Goal: Navigation & Orientation: Find specific page/section

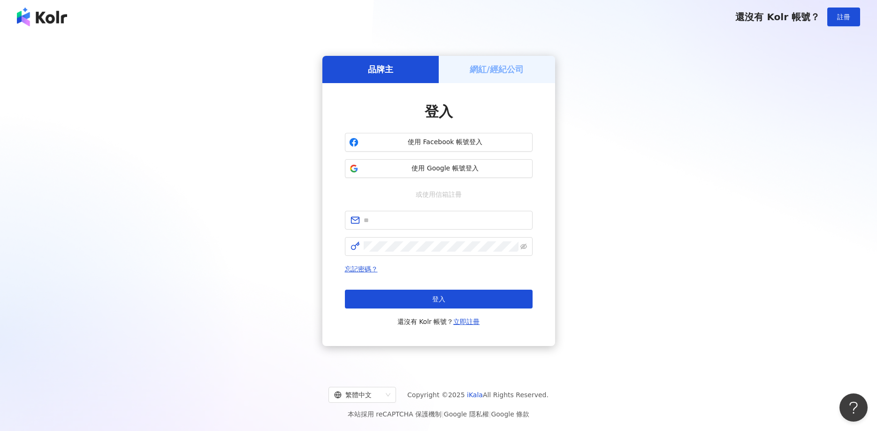
click at [484, 75] on h5 "網紅/經紀公司" at bounding box center [496, 69] width 54 height 12
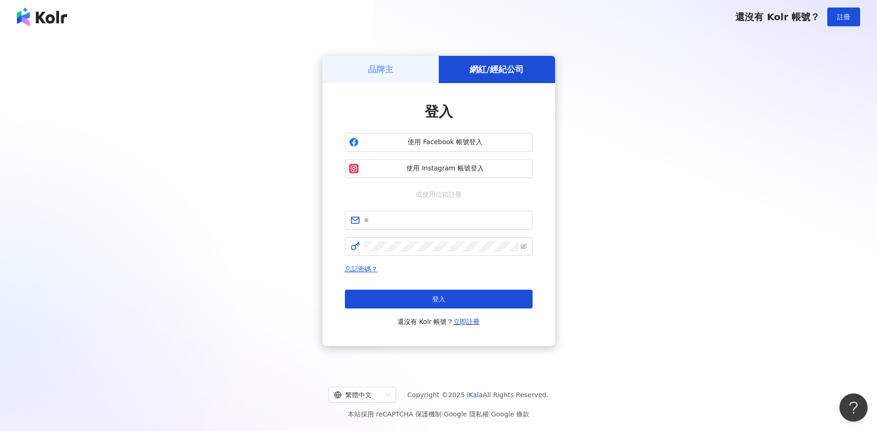
click at [400, 66] on div "品牌主" at bounding box center [380, 69] width 116 height 27
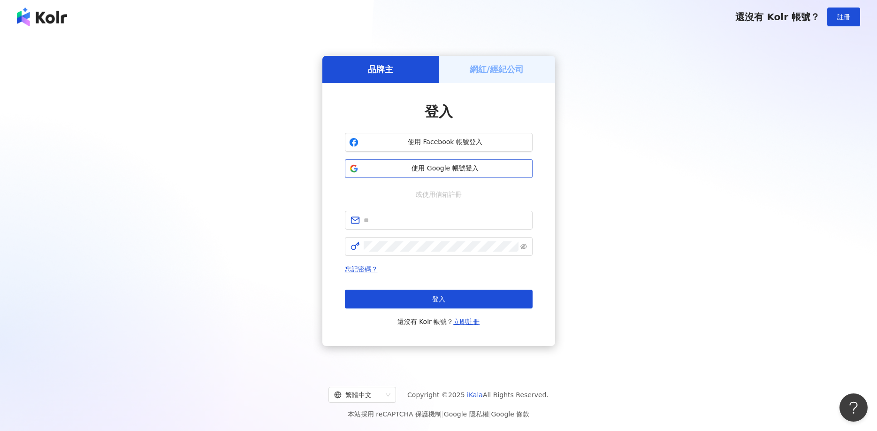
click at [441, 167] on span "使用 Google 帳號登入" at bounding box center [445, 168] width 166 height 9
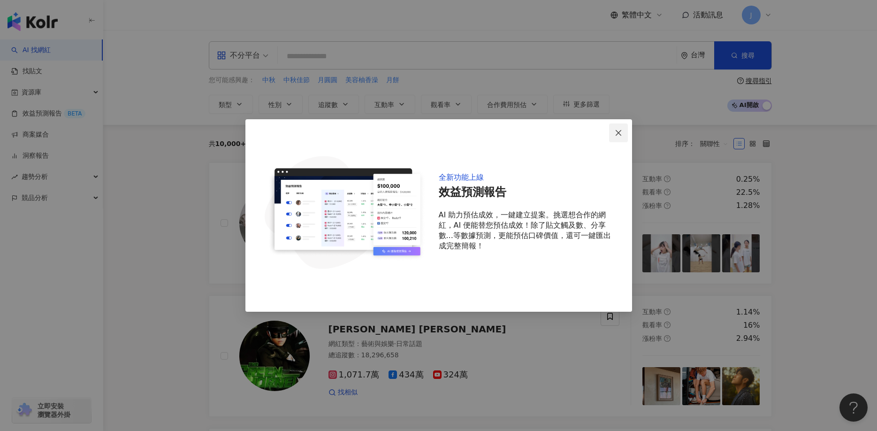
click at [621, 130] on span "Close" at bounding box center [618, 133] width 19 height 8
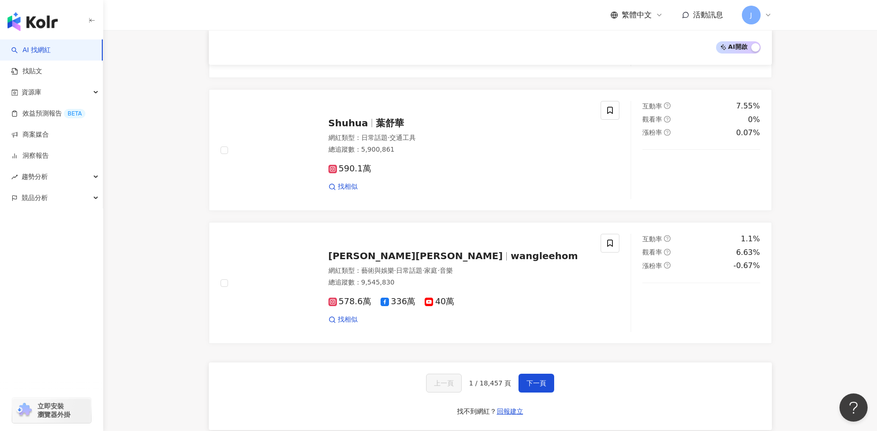
scroll to position [1524, 0]
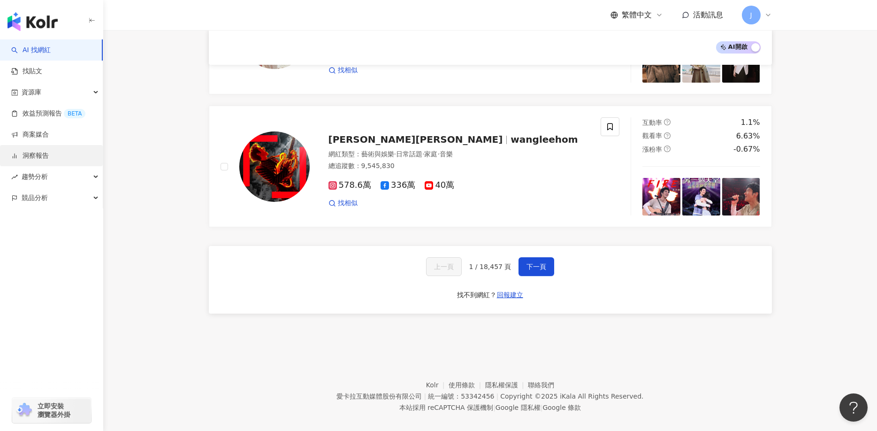
click at [32, 154] on link "洞察報告" at bounding box center [30, 155] width 38 height 9
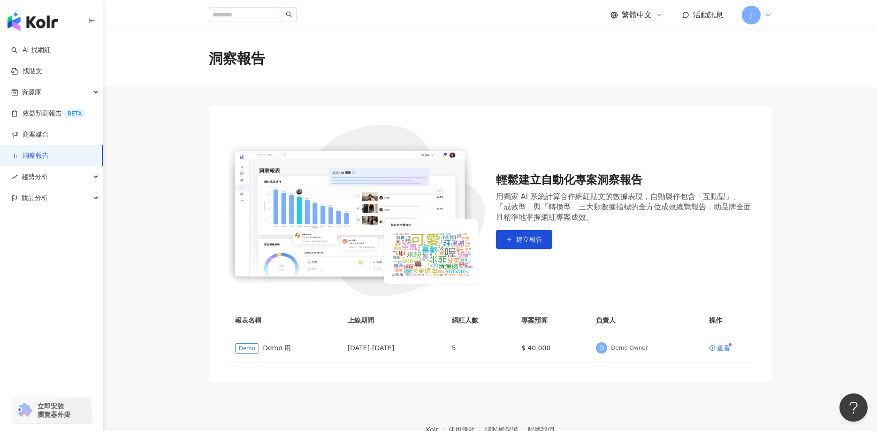
scroll to position [55, 0]
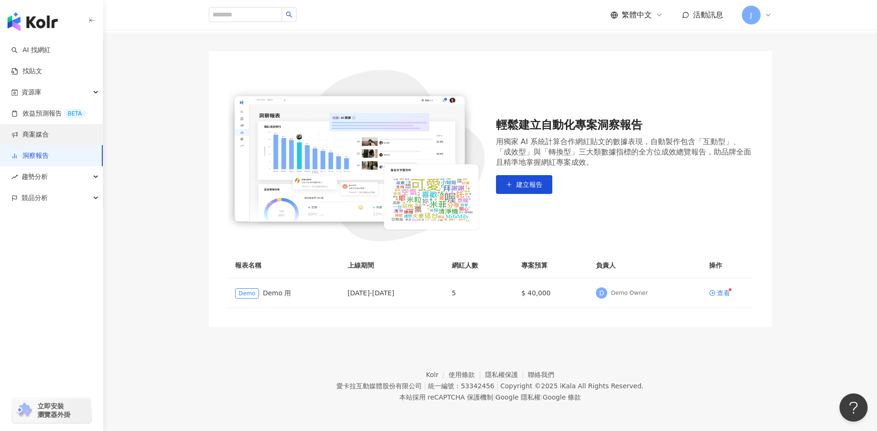
click at [46, 133] on link "商案媒合" at bounding box center [30, 134] width 38 height 9
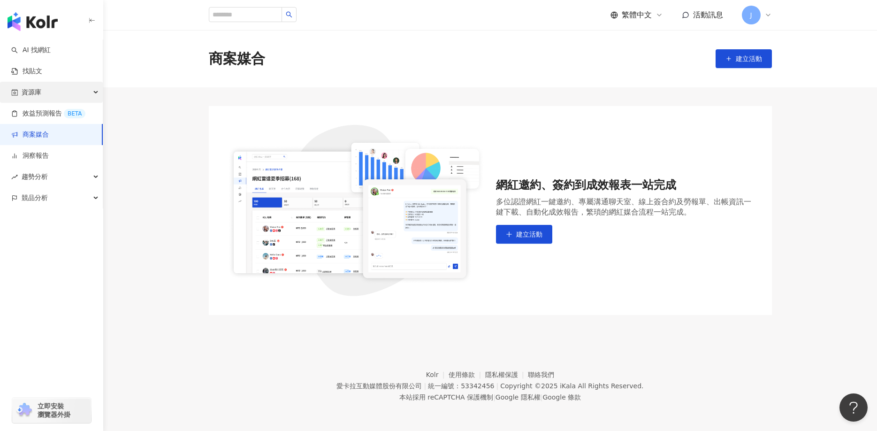
click at [36, 93] on span "資源庫" at bounding box center [32, 92] width 20 height 21
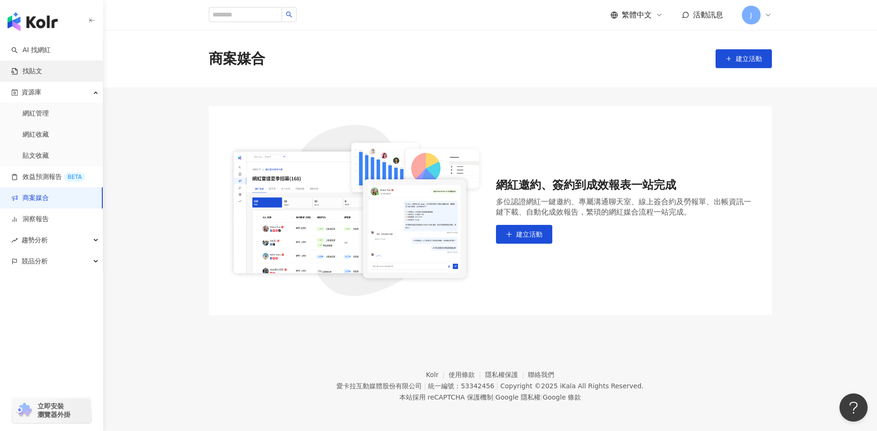
click at [37, 69] on link "找貼文" at bounding box center [26, 71] width 31 height 9
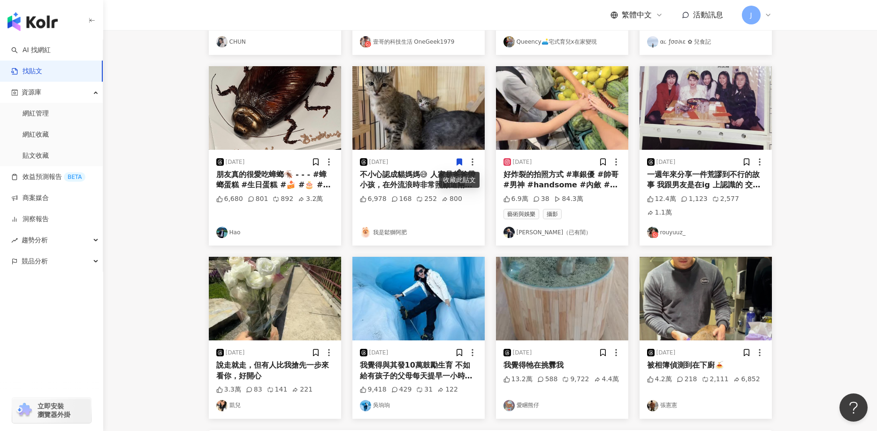
scroll to position [435, 0]
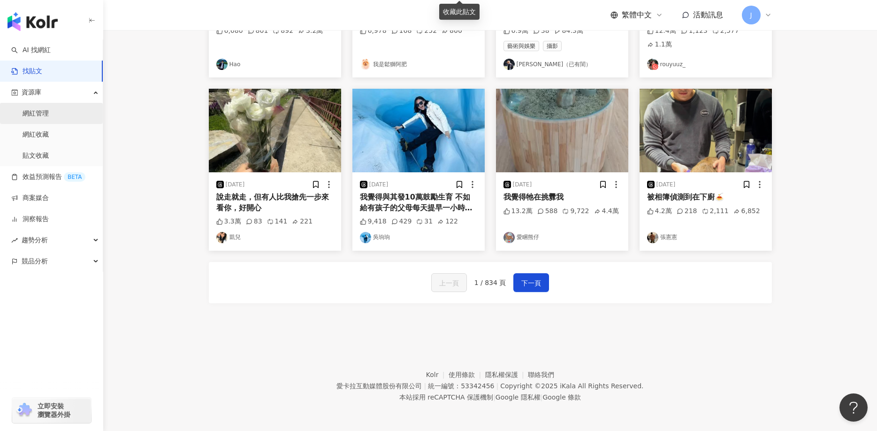
click at [35, 113] on link "網紅管理" at bounding box center [36, 113] width 26 height 9
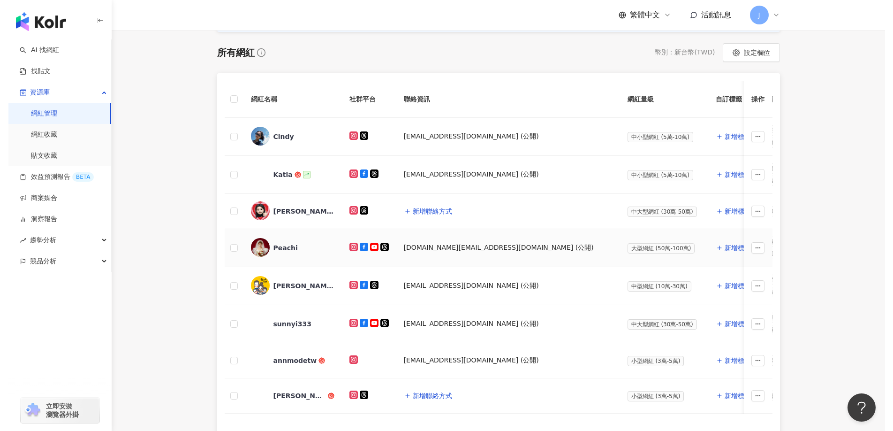
scroll to position [155, 0]
